Goal: Transaction & Acquisition: Purchase product/service

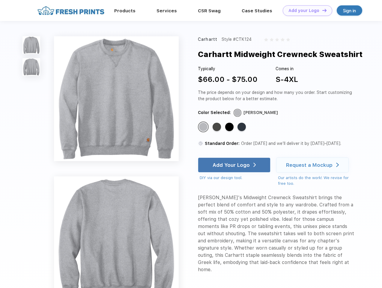
click at [306, 11] on link "Add your Logo Design Tool" at bounding box center [308, 10] width 50 height 11
click at [0, 0] on div "Design Tool" at bounding box center [0, 0] width 0 height 0
click at [322, 10] on link "Add your Logo Design Tool" at bounding box center [308, 10] width 50 height 11
click at [32, 45] on img at bounding box center [32, 45] width 18 height 18
click at [32, 67] on img at bounding box center [32, 67] width 18 height 18
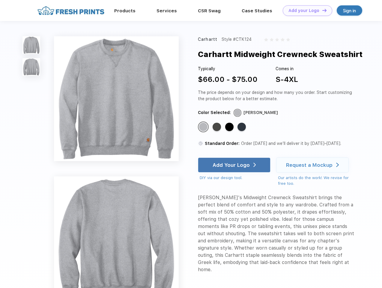
click at [204, 127] on div "Standard Color" at bounding box center [203, 127] width 8 height 8
click at [218, 127] on div "Standard Color" at bounding box center [217, 127] width 8 height 8
click at [230, 127] on div "Standard Color" at bounding box center [229, 127] width 8 height 8
click at [243, 127] on div "Standard Color" at bounding box center [242, 127] width 8 height 8
click at [235, 165] on div "Add Your Logo" at bounding box center [231, 165] width 37 height 6
